Goal: Check status: Check status

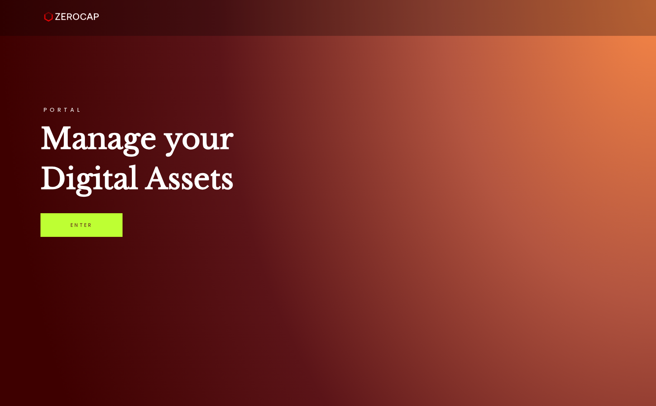
click at [86, 226] on link "Enter" at bounding box center [81, 225] width 82 height 24
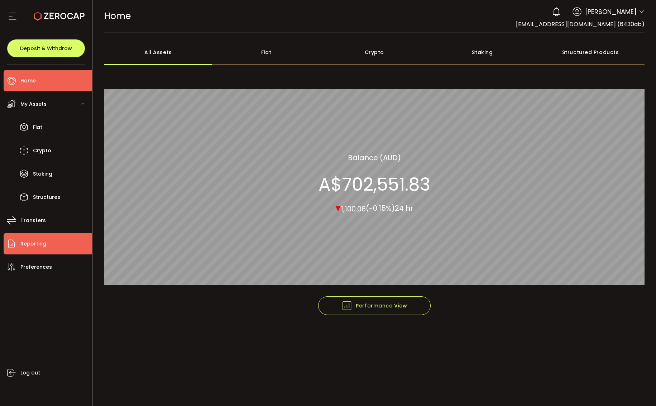
click at [32, 241] on span "Reporting" at bounding box center [33, 244] width 26 height 10
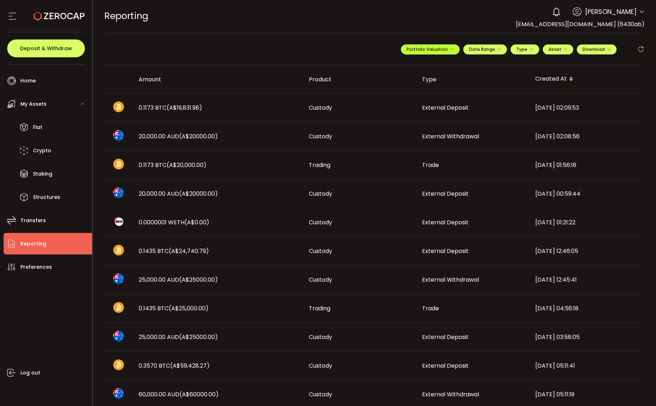
click at [434, 49] on span "Portfolio Valuation" at bounding box center [429, 49] width 47 height 6
click at [419, 67] on icon at bounding box center [421, 66] width 5 height 5
click at [420, 67] on icon at bounding box center [421, 66] width 5 height 5
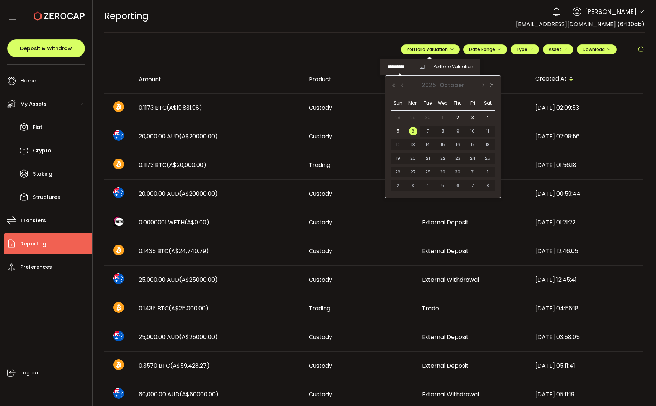
click at [404, 67] on input "**********" at bounding box center [401, 66] width 29 height 9
click at [429, 117] on span "30" at bounding box center [427, 117] width 9 height 9
type input "**********"
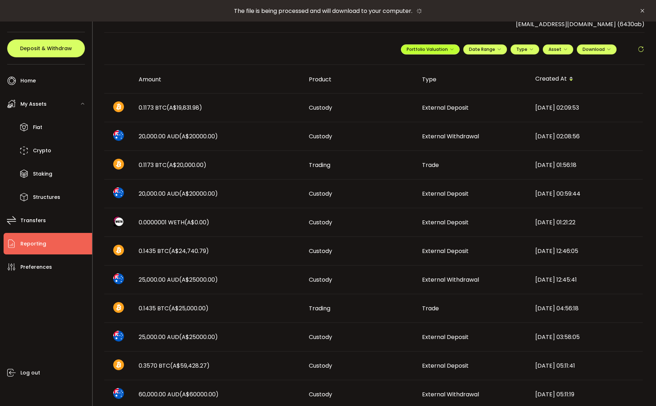
click at [449, 49] on icon "button" at bounding box center [451, 49] width 4 height 4
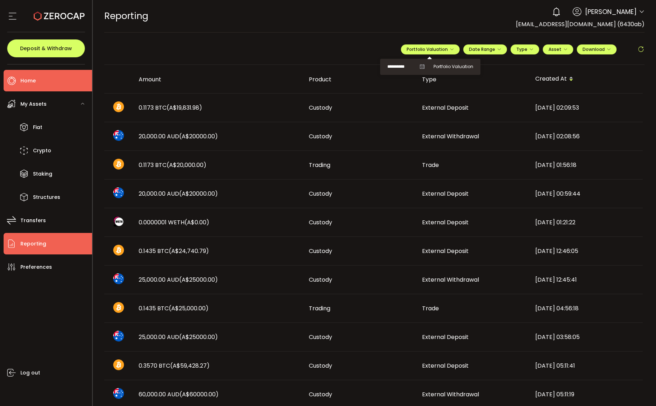
click at [33, 82] on span "Home" at bounding box center [27, 81] width 15 height 10
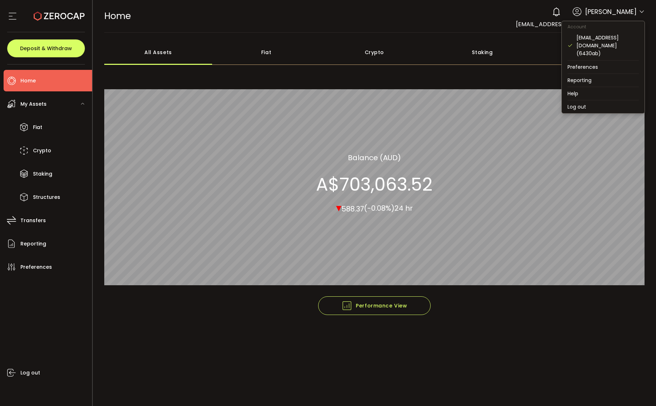
click at [640, 12] on icon at bounding box center [642, 12] width 6 height 6
click at [588, 100] on li "Log out" at bounding box center [603, 106] width 83 height 13
